Goal: Information Seeking & Learning: Learn about a topic

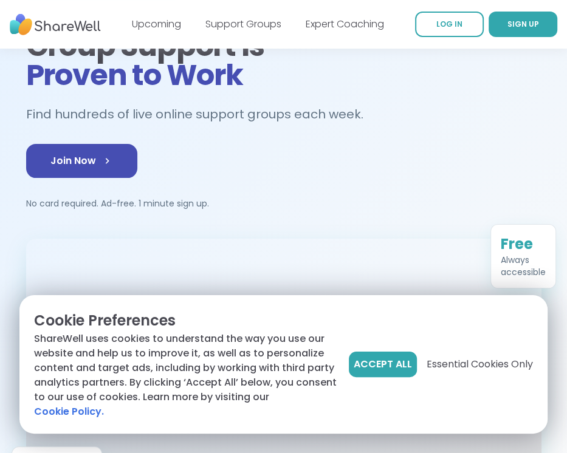
scroll to position [182, 0]
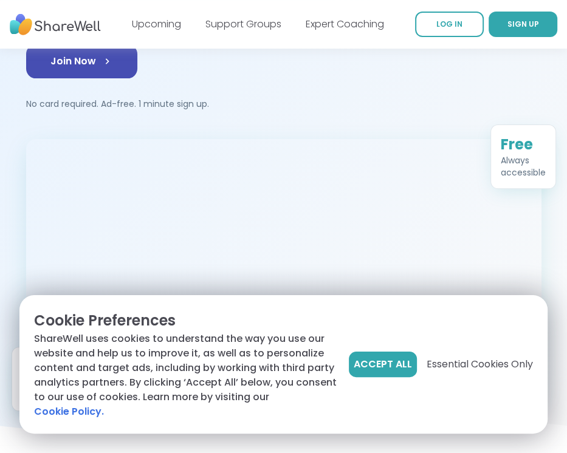
click at [380, 371] on span "Accept All" at bounding box center [383, 364] width 58 height 15
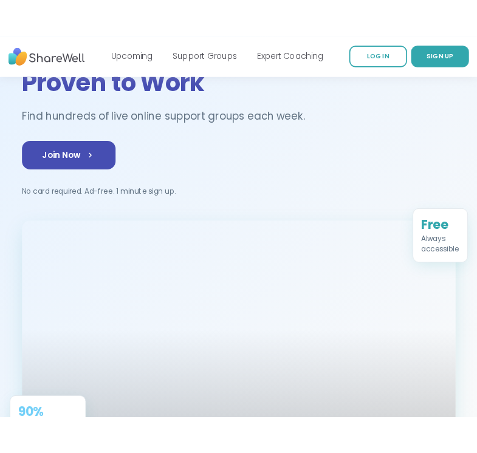
scroll to position [0, 0]
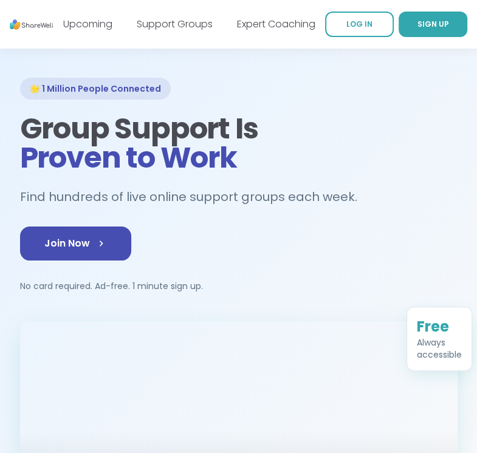
click at [160, 22] on link "Support Groups" at bounding box center [175, 24] width 76 height 14
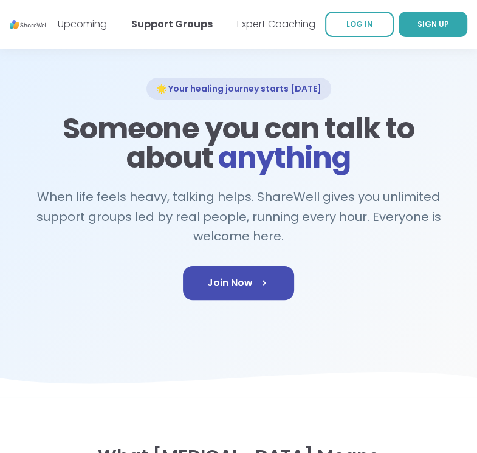
click at [98, 22] on link "Upcoming" at bounding box center [82, 24] width 49 height 14
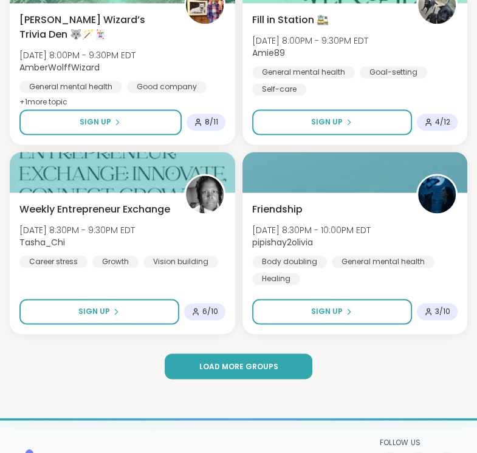
scroll to position [3342, 0]
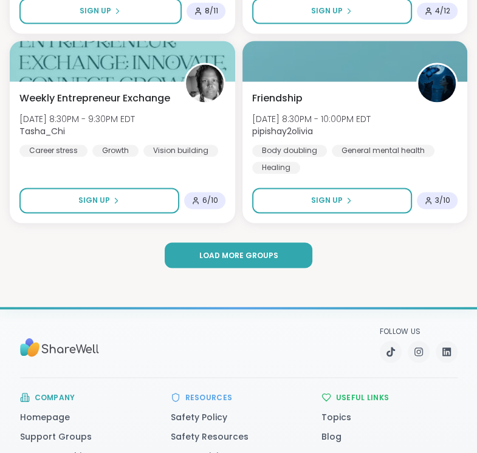
click at [248, 254] on span "Load more groups" at bounding box center [238, 255] width 79 height 11
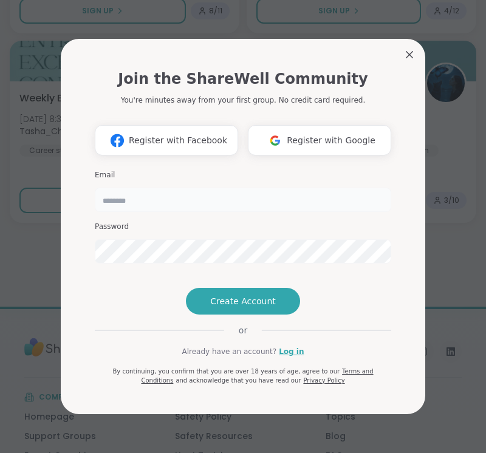
type input "**********"
